Goal: Task Accomplishment & Management: Use online tool/utility

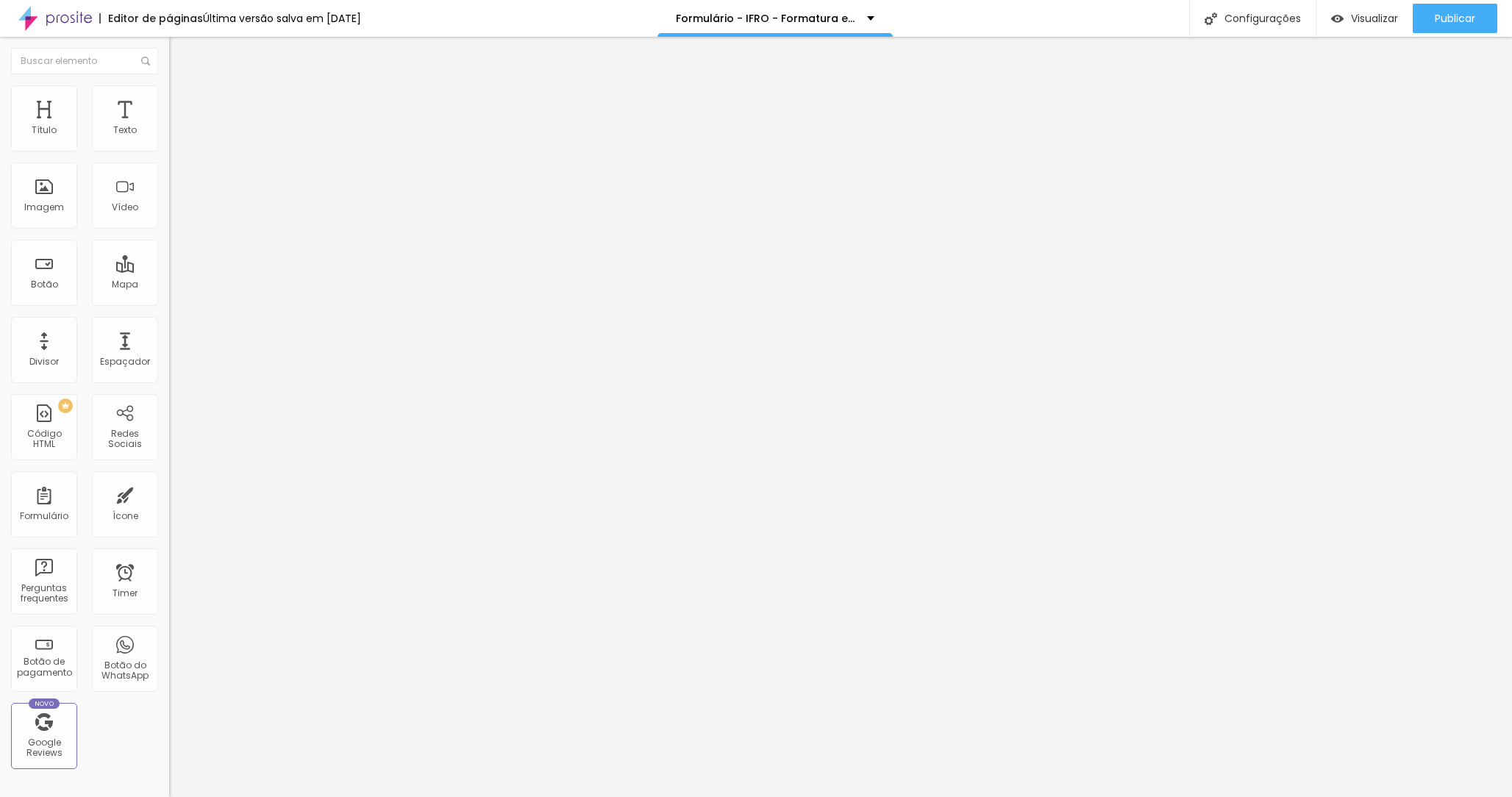
click at [169, 149] on img at bounding box center [173, 152] width 9 height 9
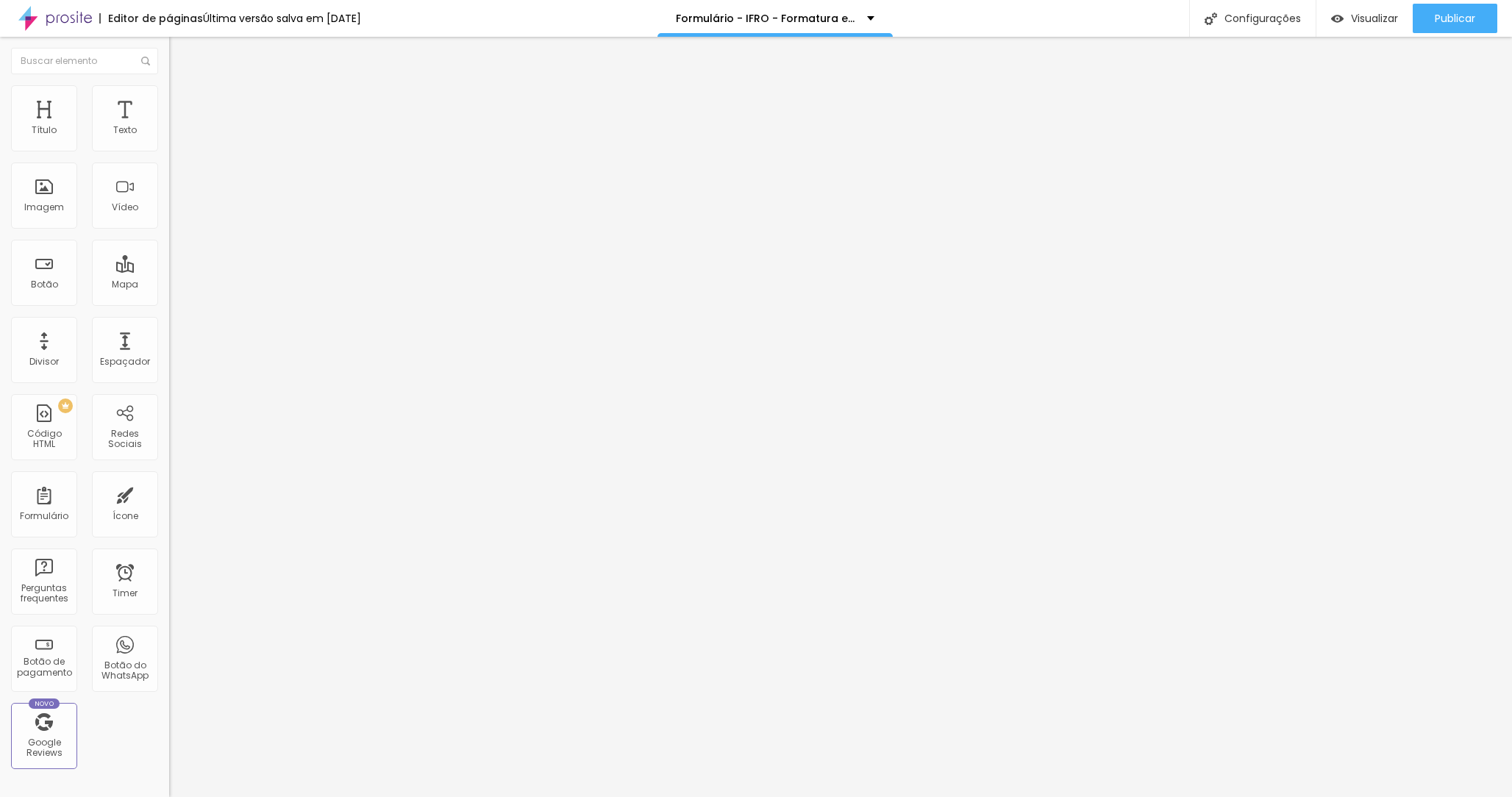
drag, startPoint x: 635, startPoint y: 415, endPoint x: 647, endPoint y: 484, distance: 70.0
type input "Parcelado no PIX - 3x (Outubro a Dezembro)"
click at [1472, 17] on span "Publicar" at bounding box center [1456, 18] width 41 height 12
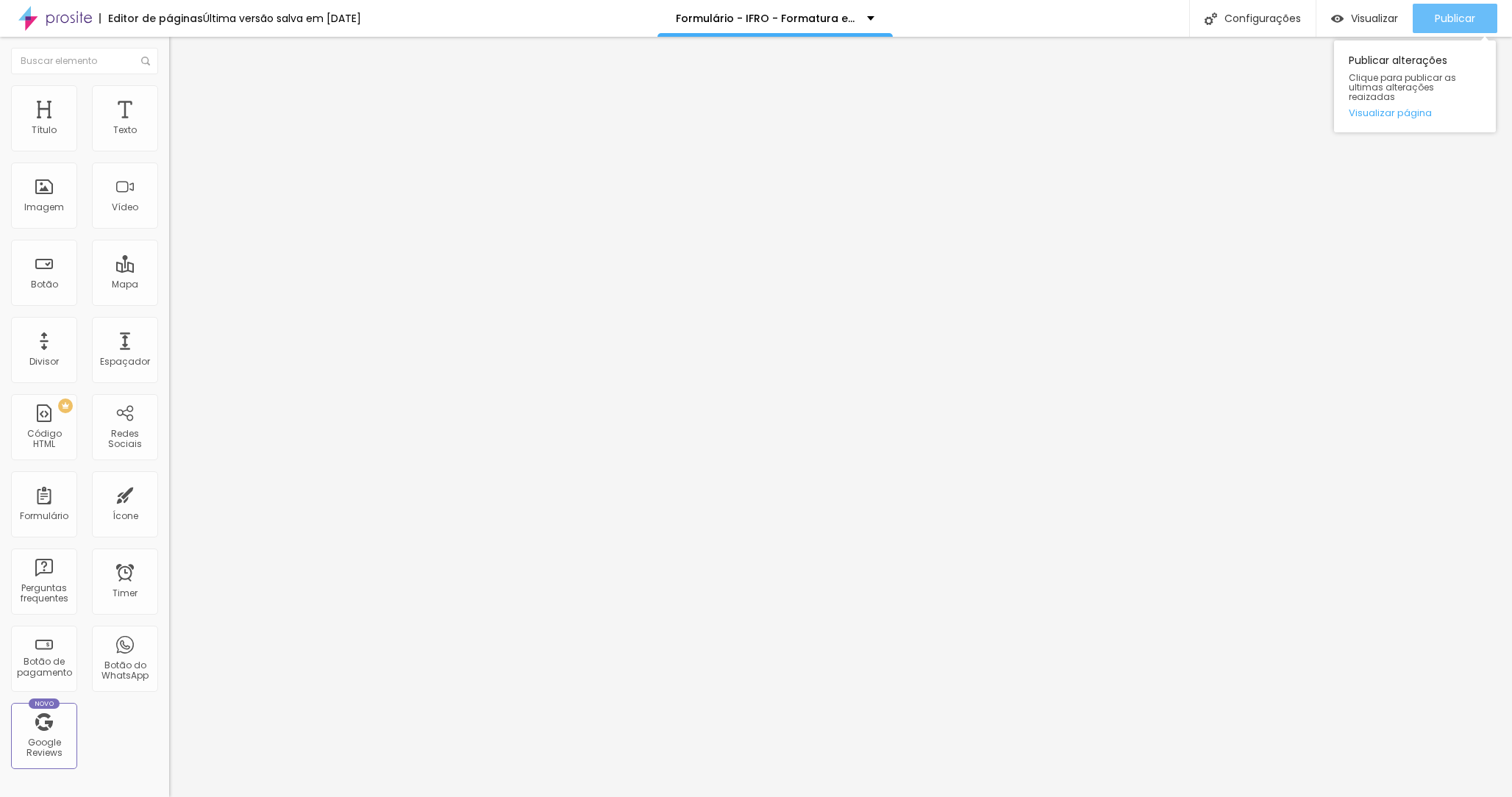
click at [1445, 23] on span "Publicar" at bounding box center [1456, 18] width 41 height 12
